Goal: Find specific page/section: Find specific page/section

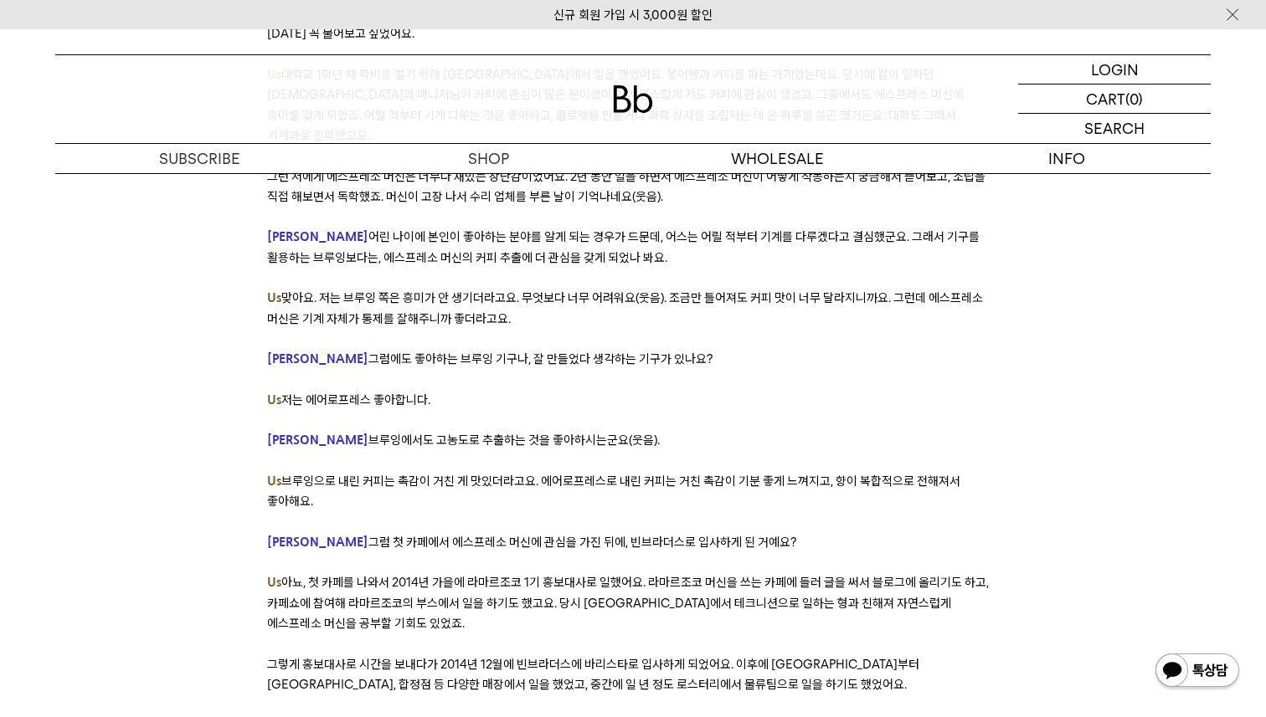
scroll to position [1750, 0]
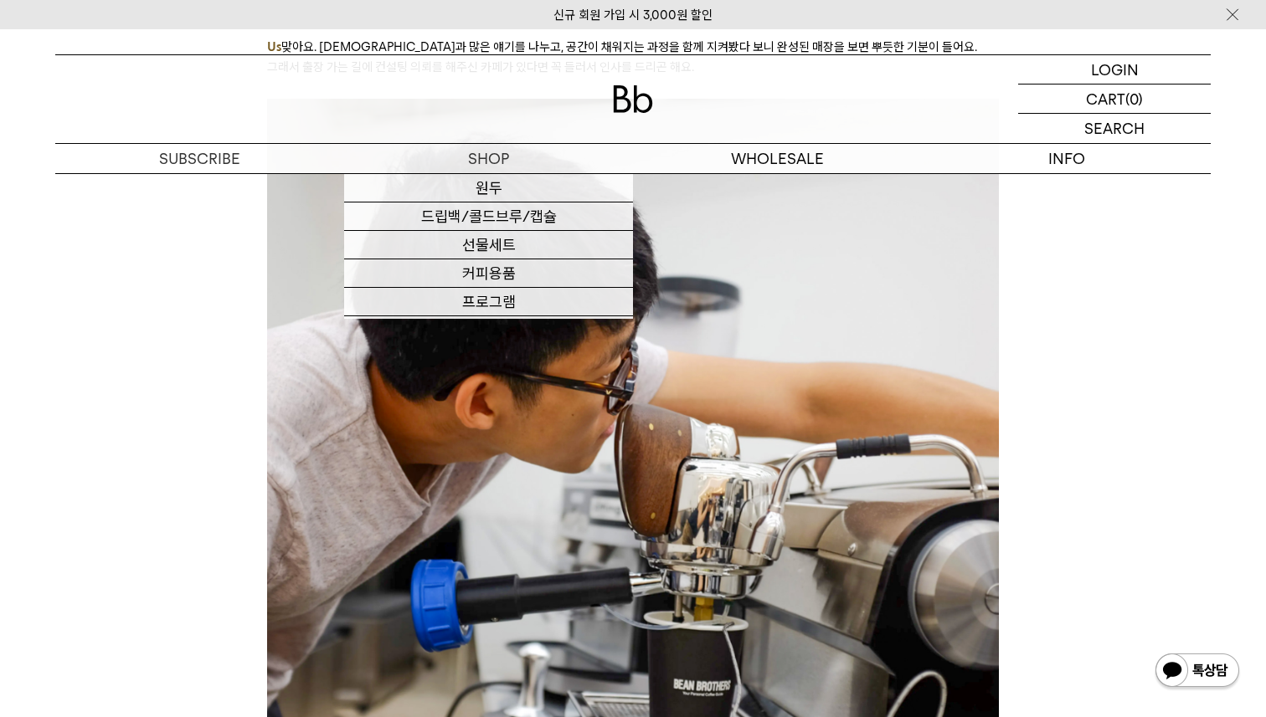
click at [629, 111] on img at bounding box center [633, 99] width 40 height 28
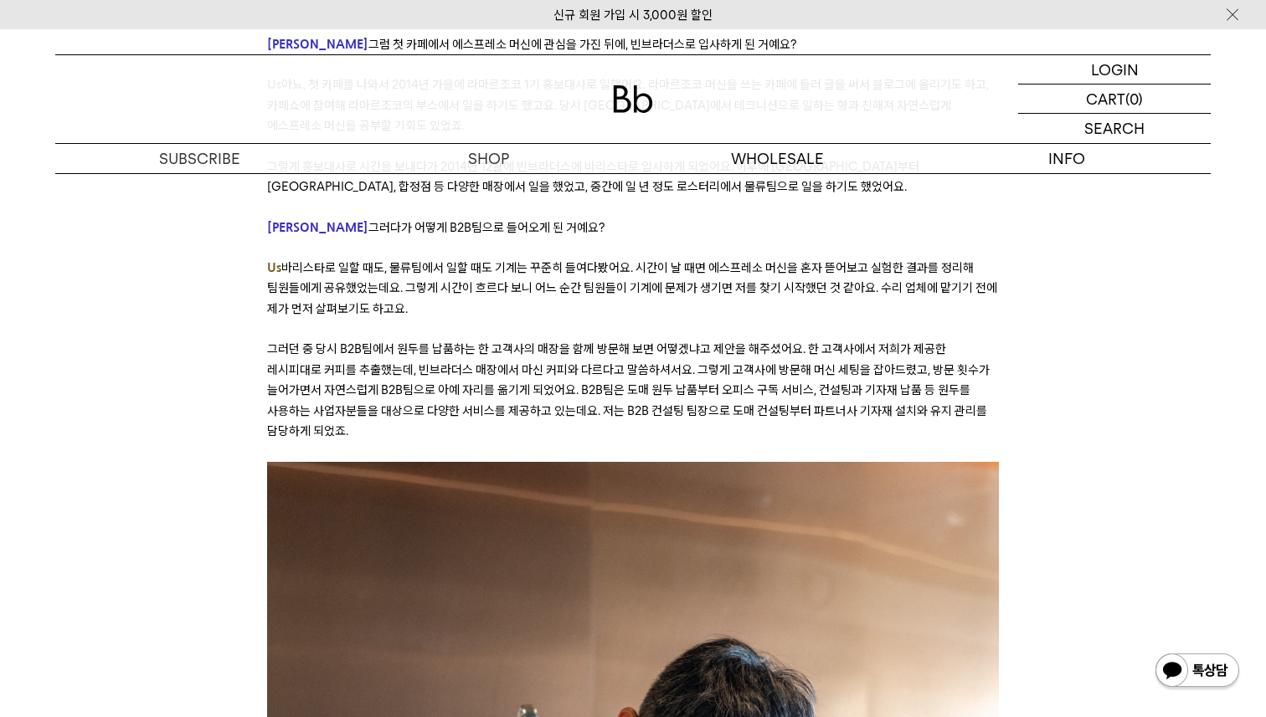
scroll to position [3074, 0]
